Goal: Book appointment/travel/reservation

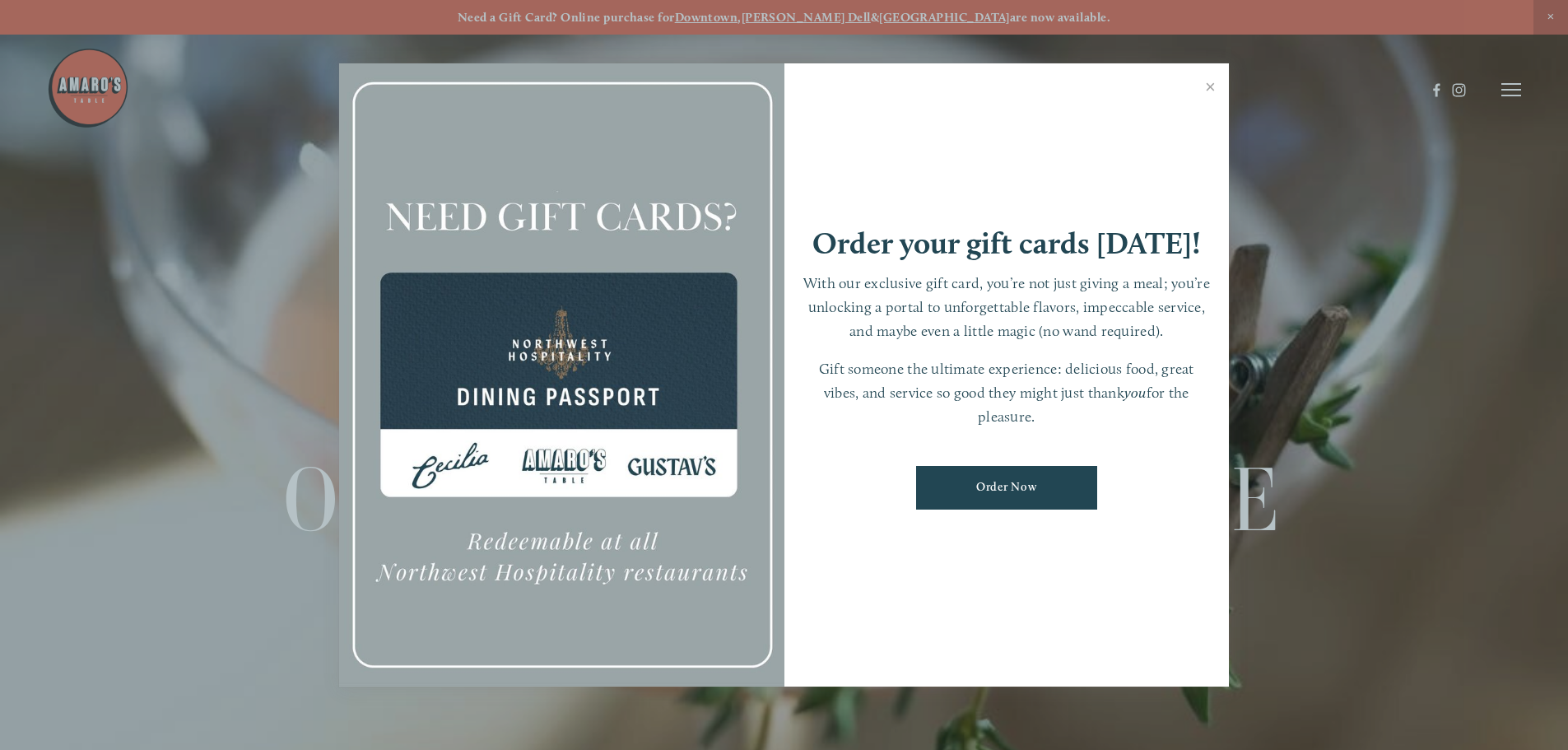
click at [1555, 19] on div at bounding box center [784, 375] width 1568 height 750
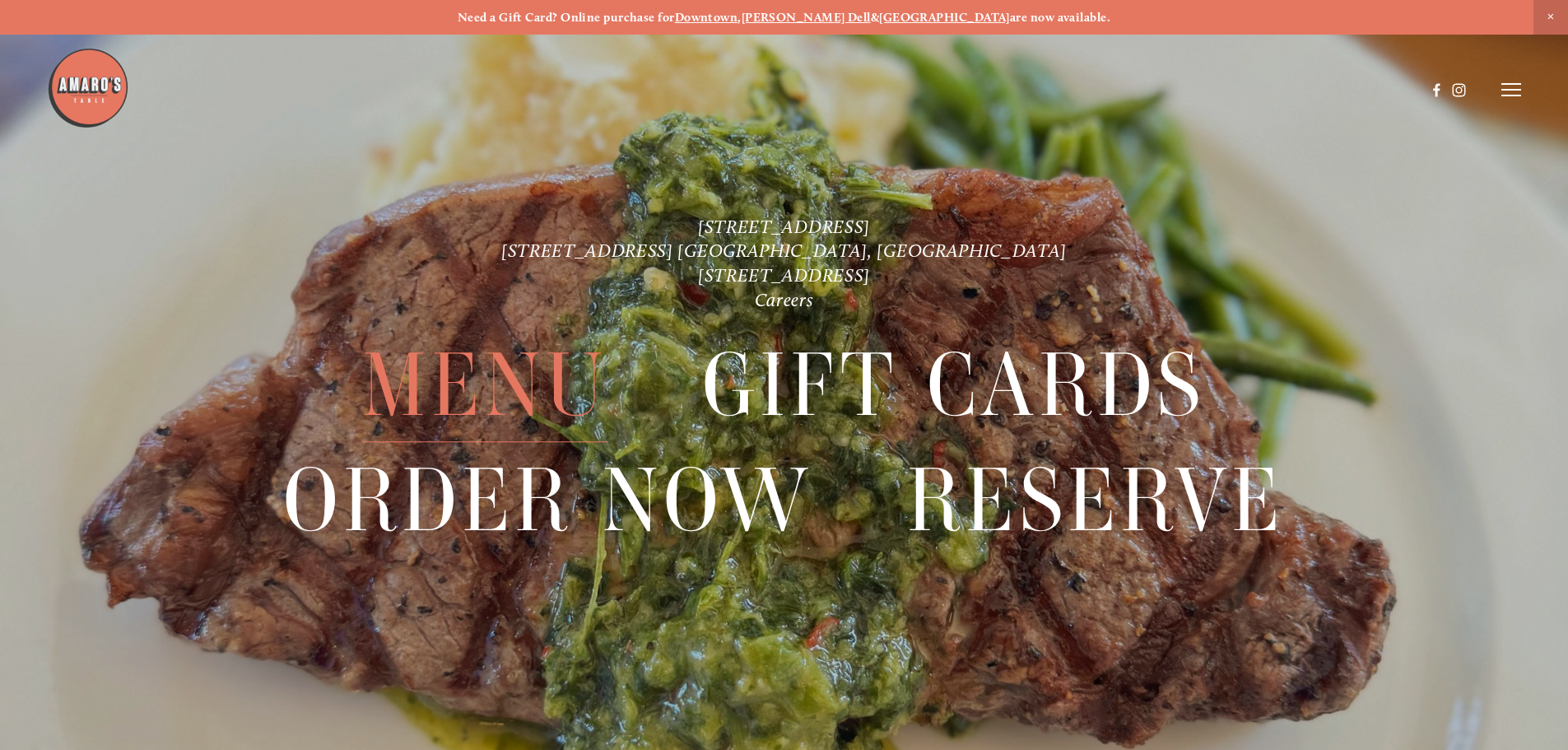
click at [456, 389] on span "Menu" at bounding box center [484, 386] width 245 height 114
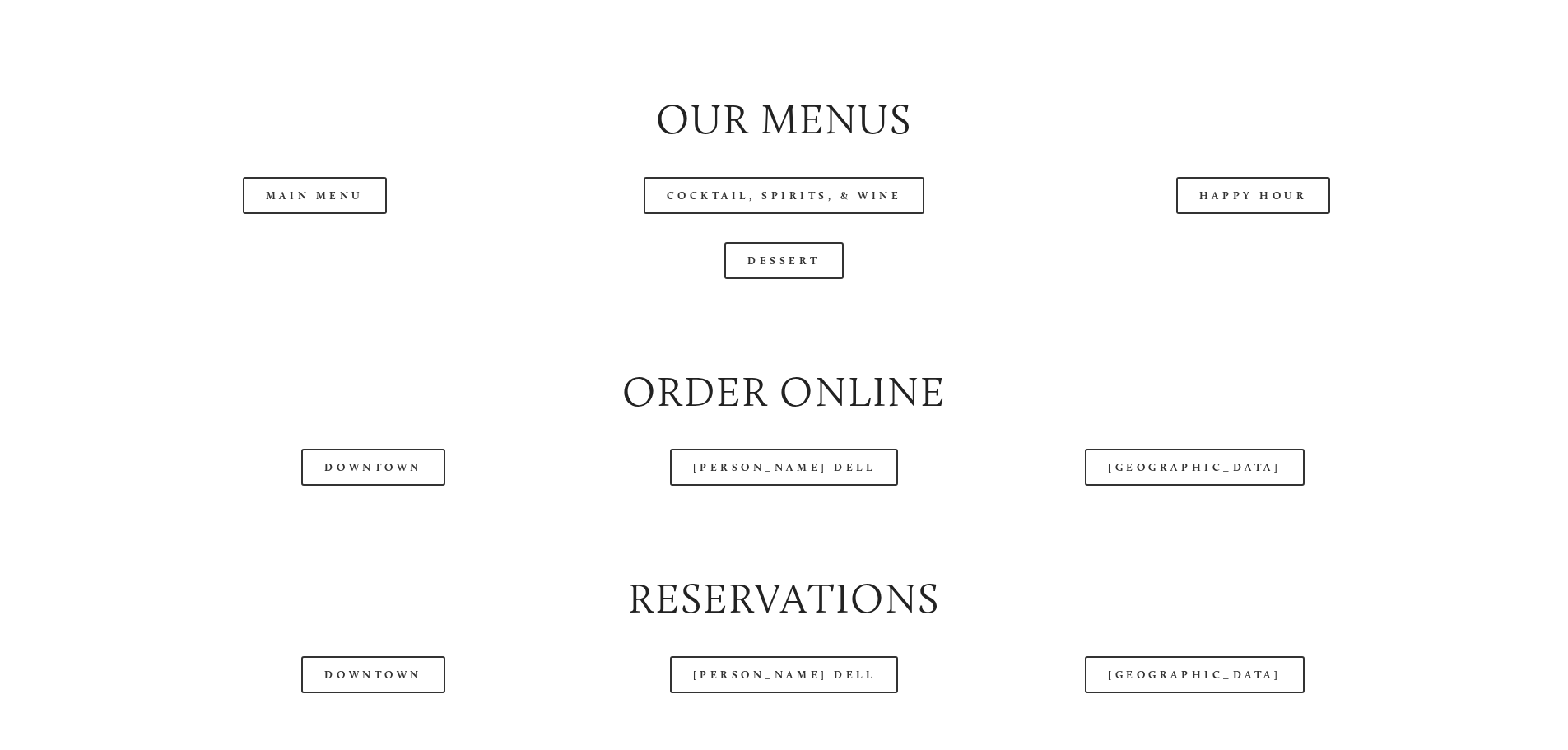
scroll to position [1888, 0]
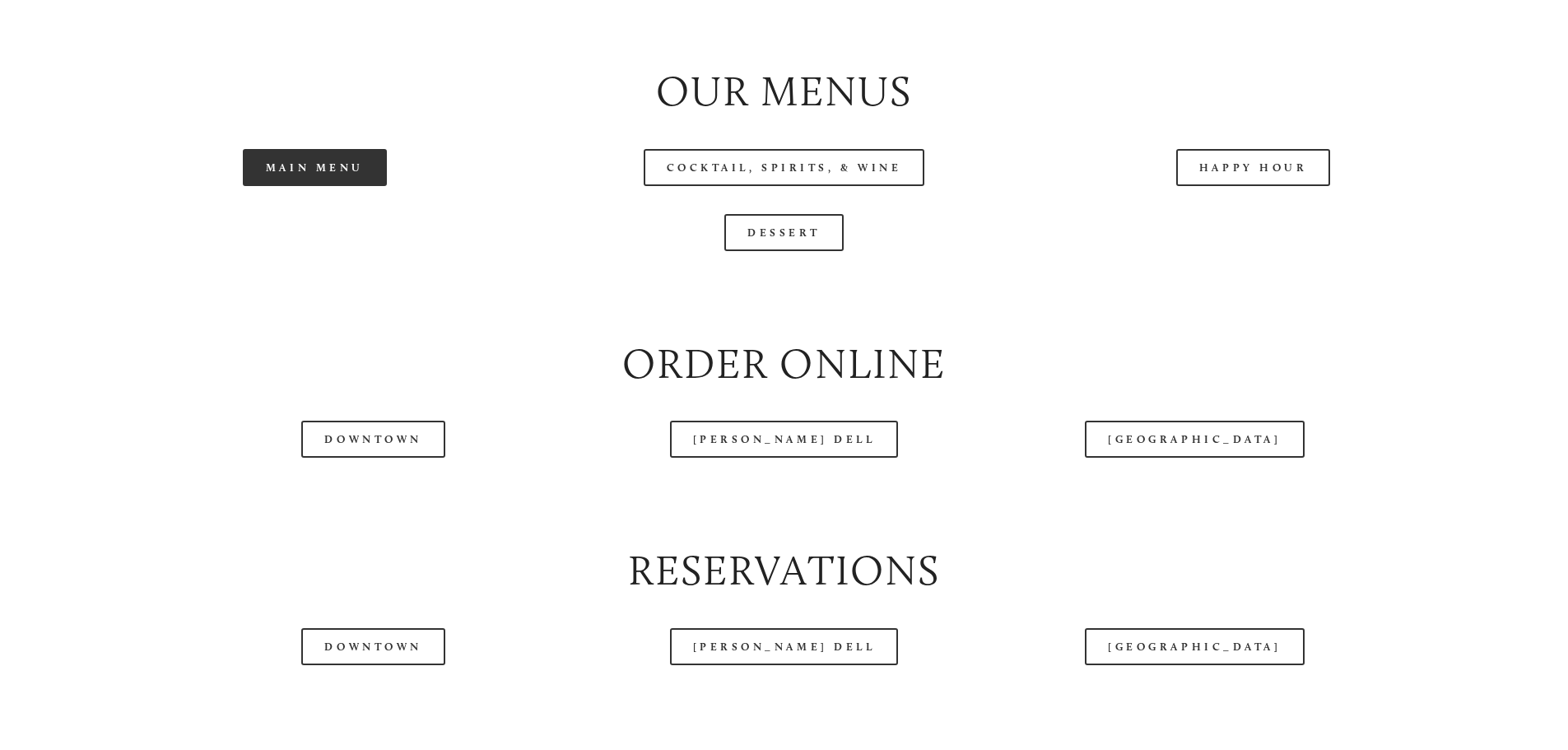
click at [317, 186] on link "Main Menu" at bounding box center [314, 168] width 144 height 37
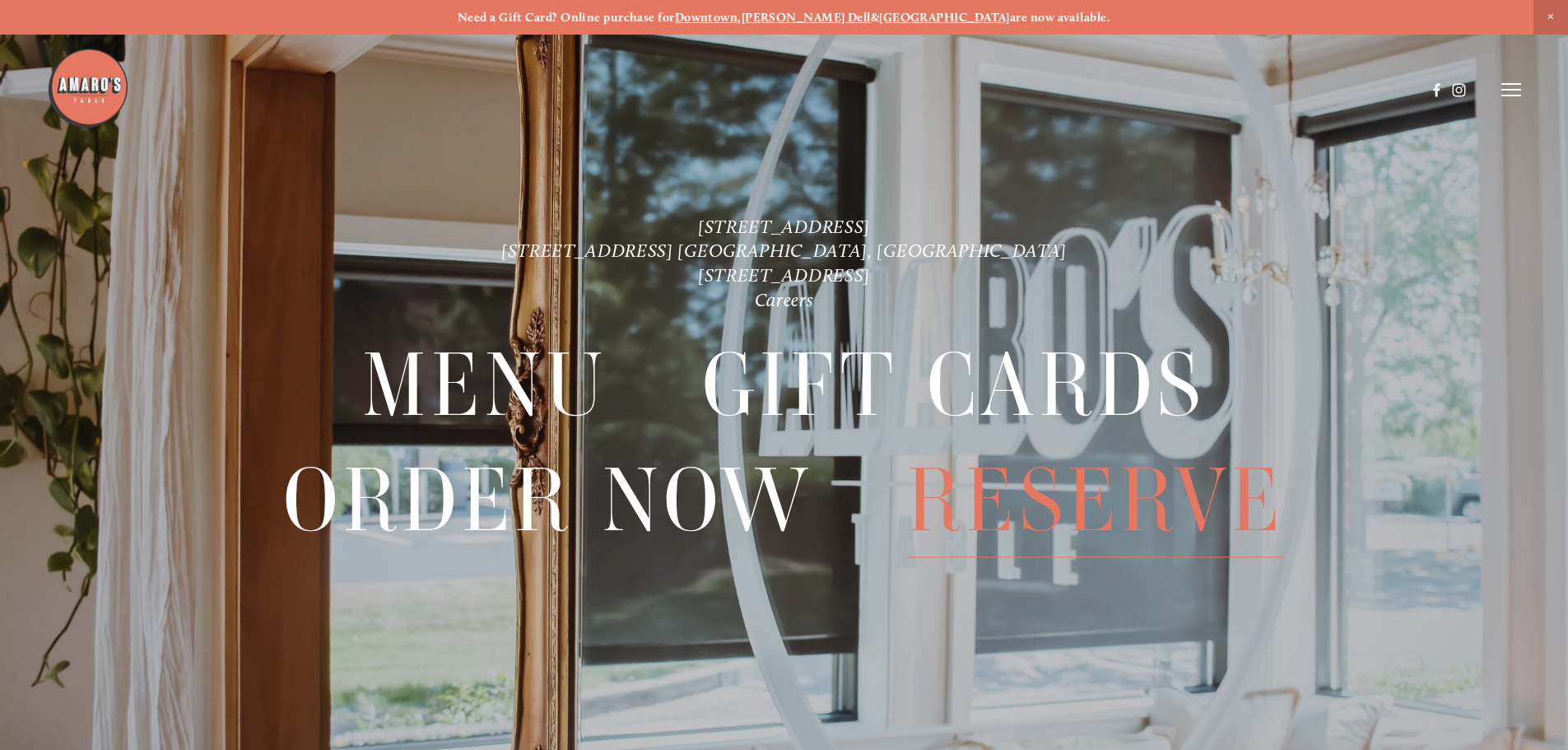
click at [1052, 496] on span "Reserve" at bounding box center [1096, 501] width 377 height 114
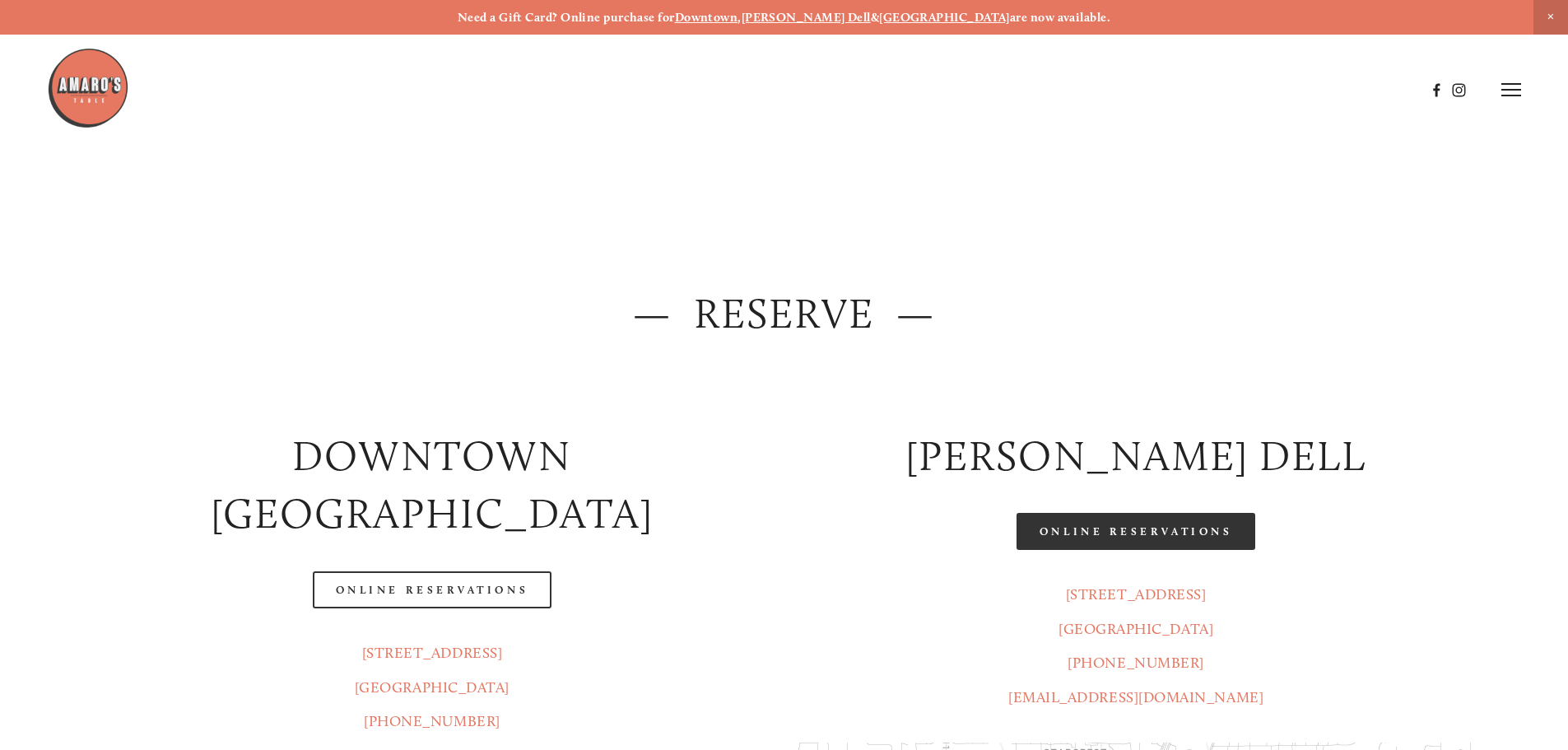
click at [1132, 534] on link "Online Reservations" at bounding box center [1136, 532] width 238 height 37
